Goal: Register for event/course

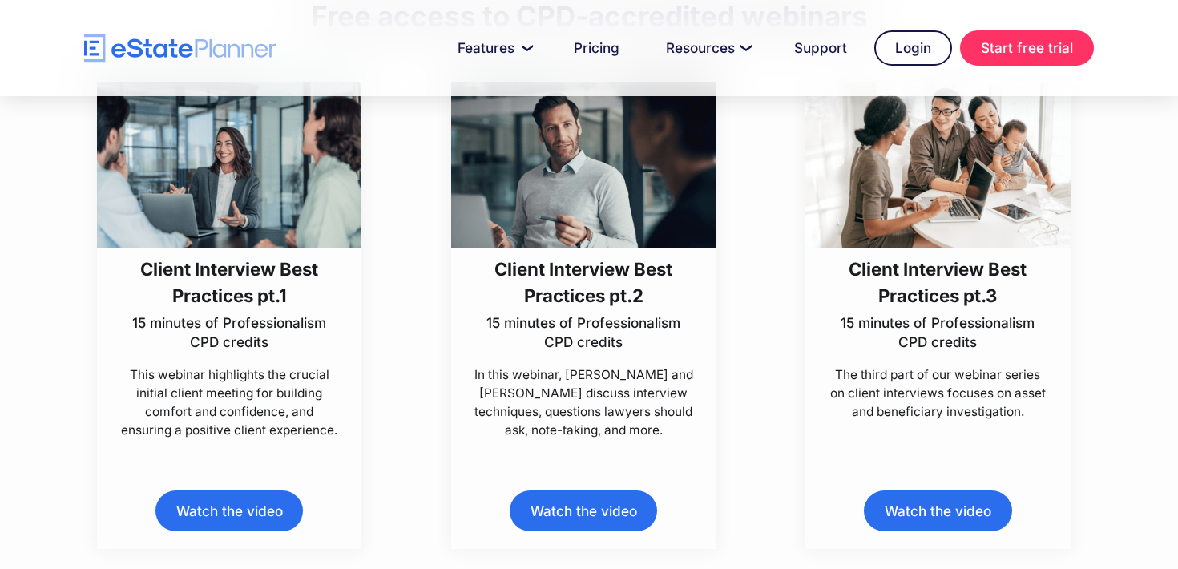
scroll to position [453, 0]
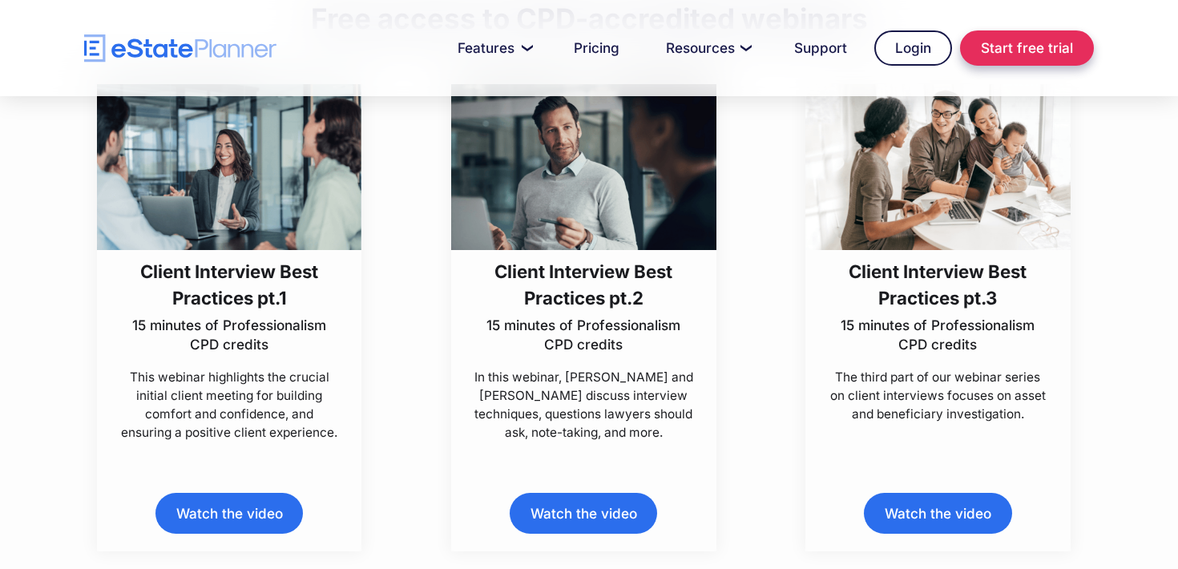
click at [1017, 42] on link "Start free trial" at bounding box center [1027, 47] width 134 height 35
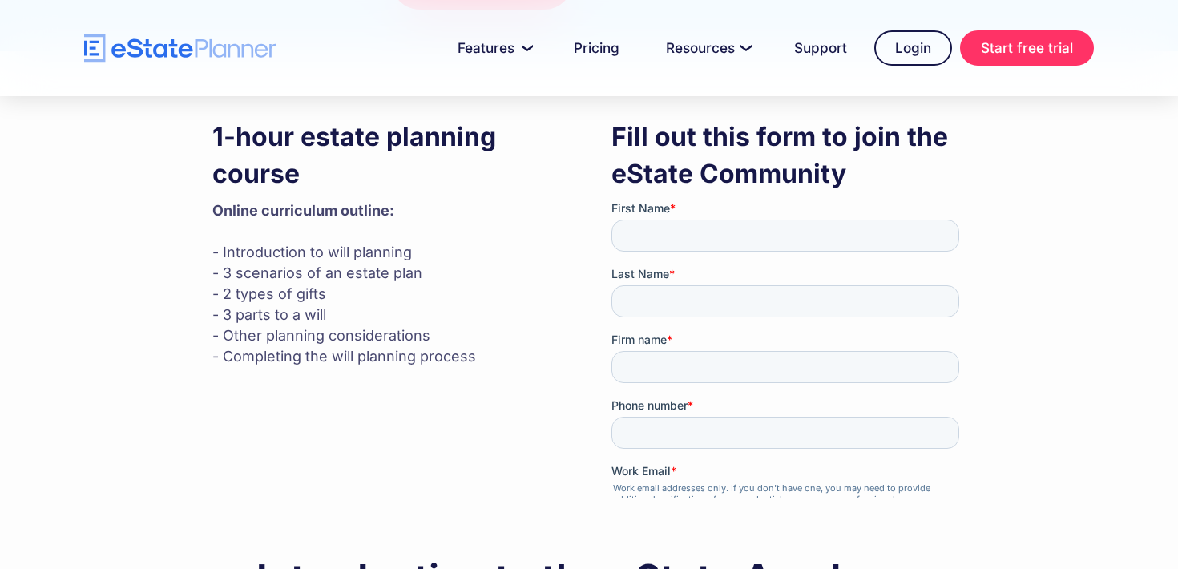
scroll to position [423, 0]
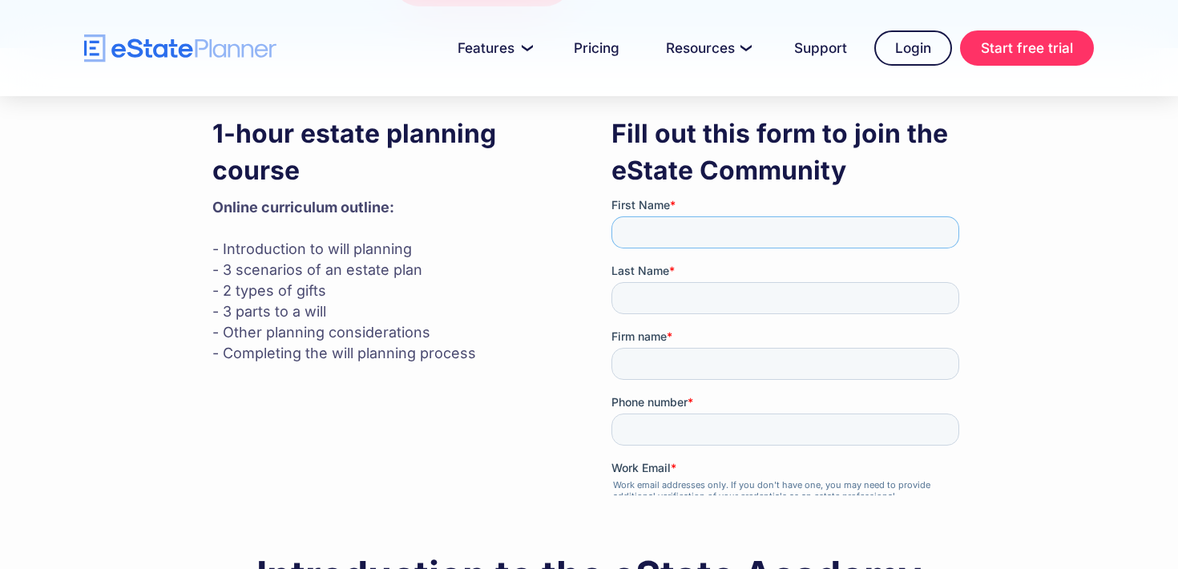
click at [679, 229] on input "First Name *" at bounding box center [785, 232] width 348 height 32
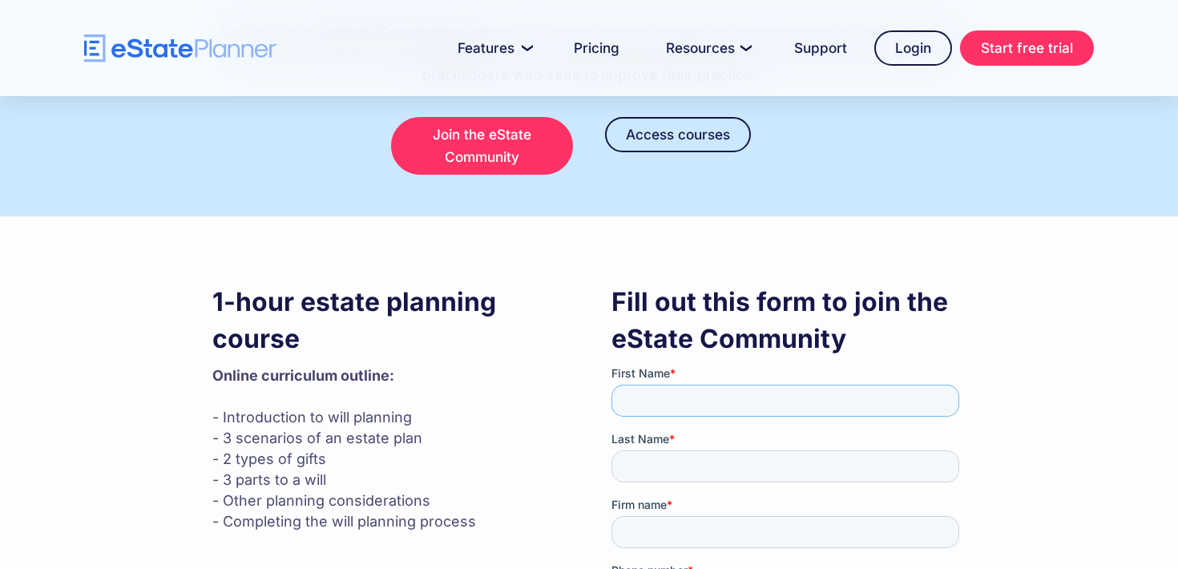
scroll to position [252, 0]
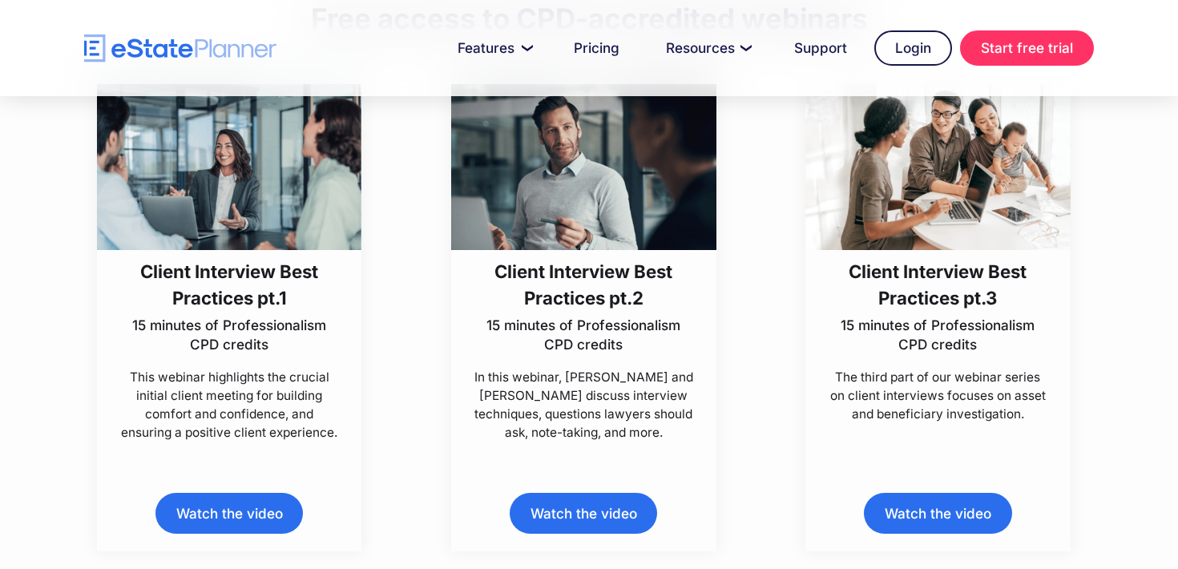
scroll to position [777, 0]
click at [594, 506] on link "Watch the video" at bounding box center [583, 513] width 147 height 41
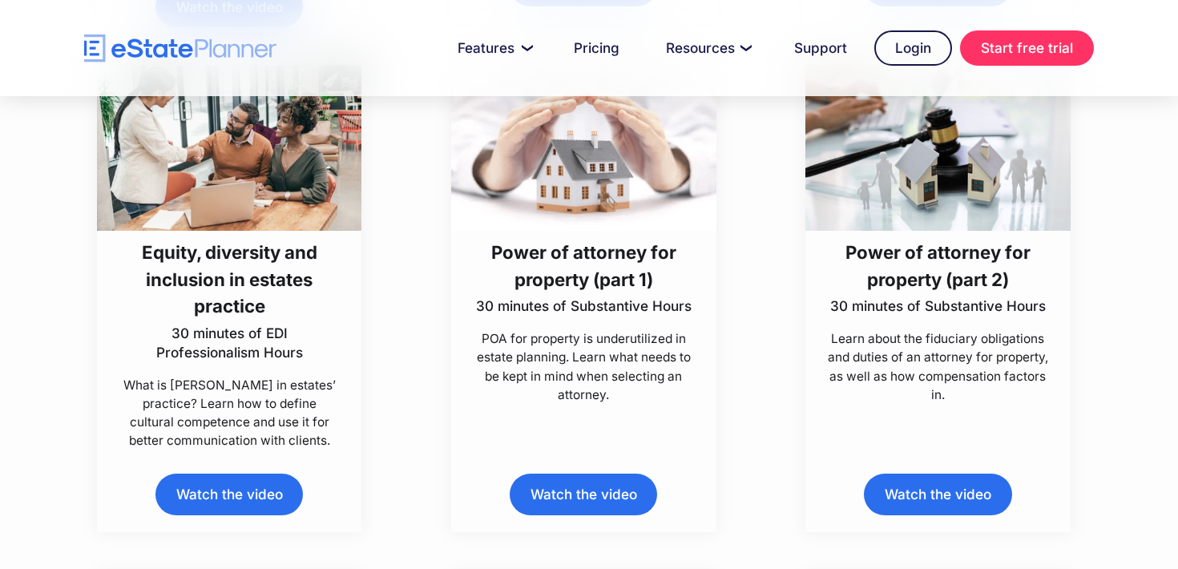
scroll to position [7080, 0]
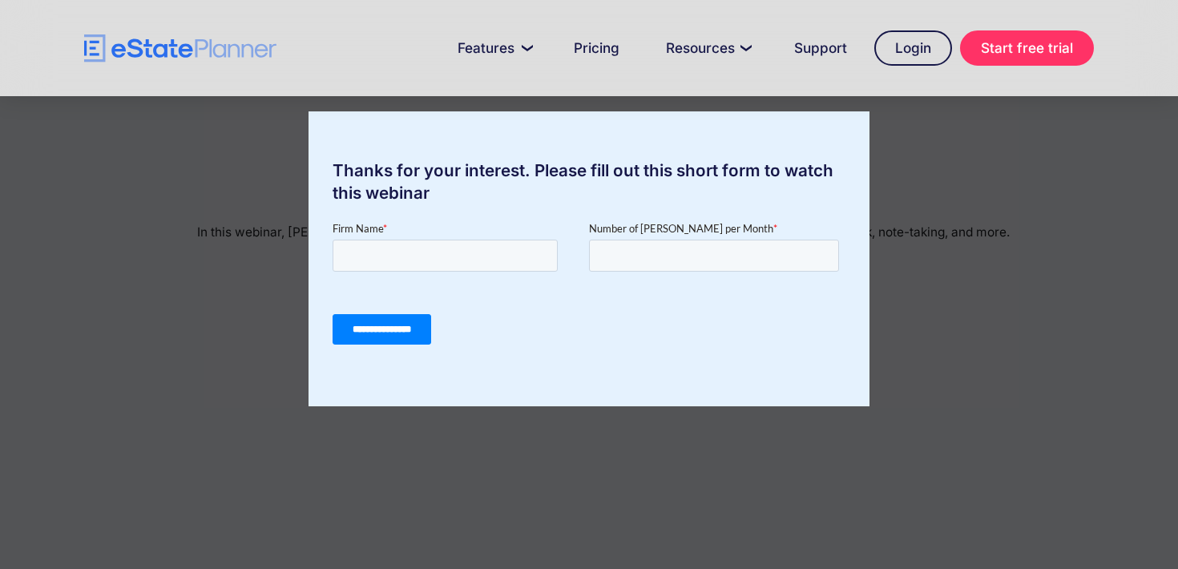
scroll to position [777, 0]
click at [478, 253] on input "Firm Name *" at bounding box center [444, 256] width 225 height 32
type input "*"
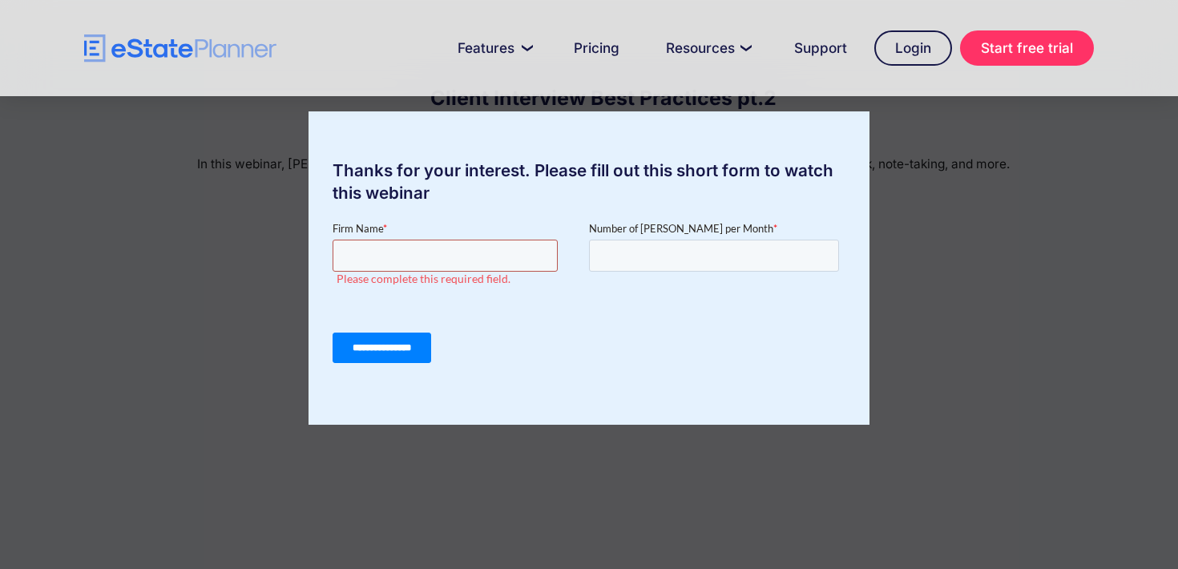
scroll to position [71, 0]
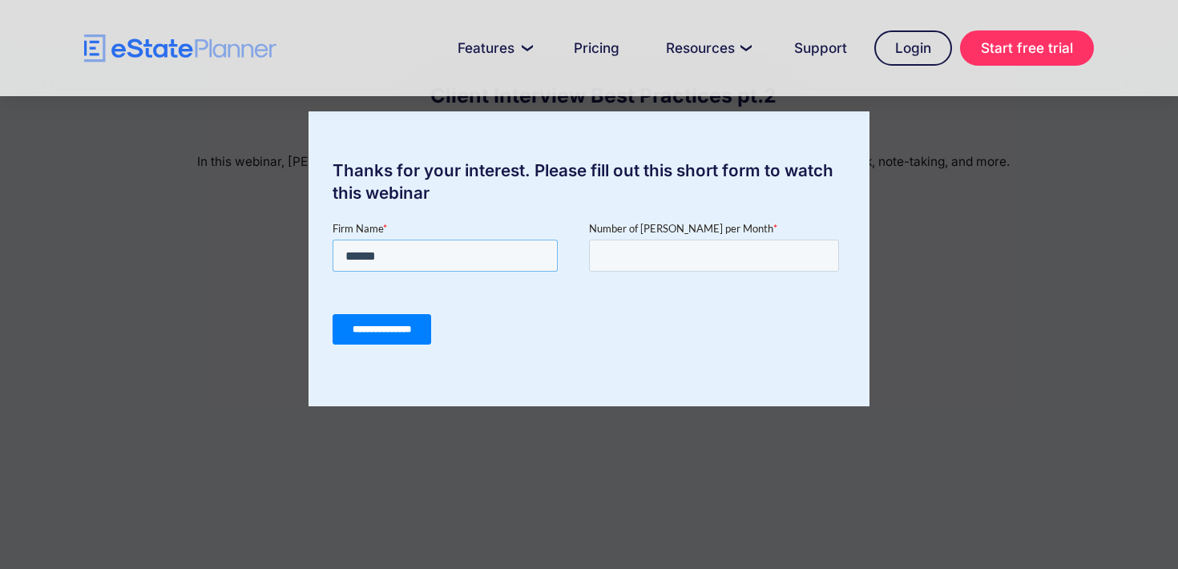
type input "******"
click at [619, 258] on input "Number of Wills per Month *" at bounding box center [714, 256] width 250 height 32
type input "**"
click at [397, 324] on input "**********" at bounding box center [381, 329] width 99 height 30
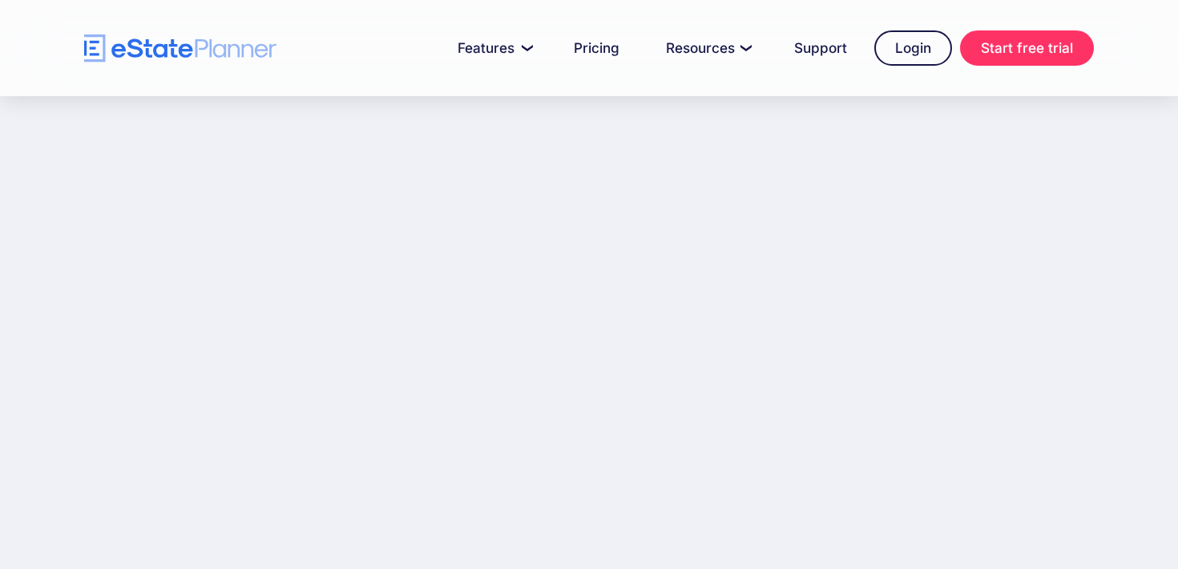
scroll to position [325, 0]
